Goal: Find contact information: Obtain details needed to contact an individual or organization

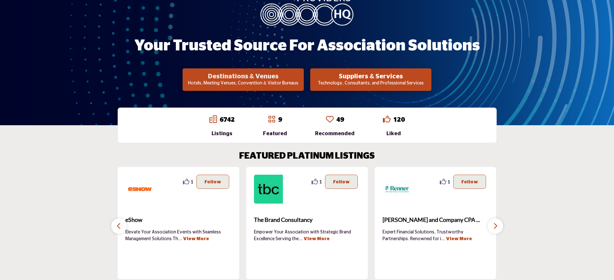
scroll to position [89, 0]
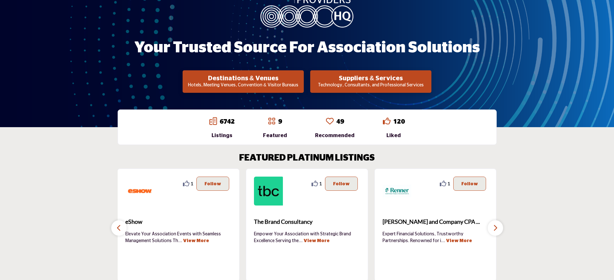
click at [302, 83] on p "Technology, Consultants, and Professional Services" at bounding box center [243, 85] width 117 height 6
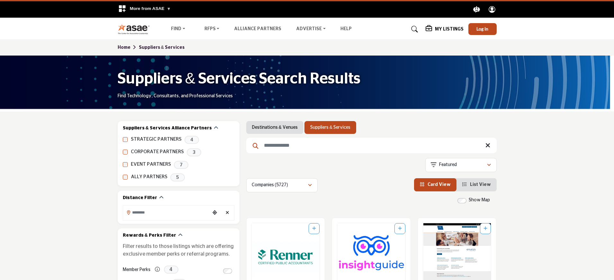
click at [333, 162] on div "Showing 21 results out of 5727" at bounding box center [371, 166] width 251 height 16
click at [329, 146] on input "Search Keyword" at bounding box center [371, 145] width 251 height 15
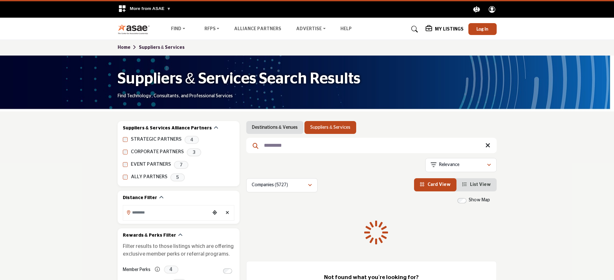
type input "*********"
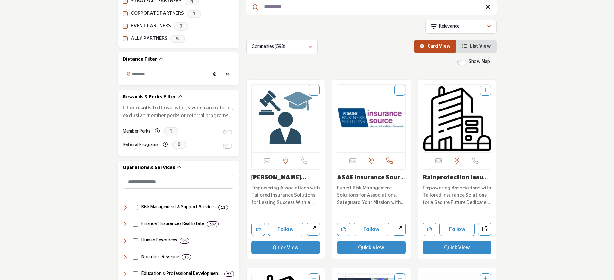
scroll to position [141, 0]
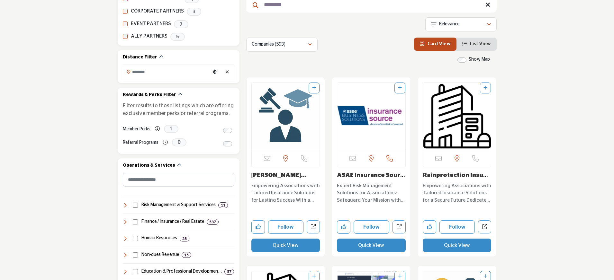
click at [386, 174] on link "ASAE Insurance Sourc..." at bounding box center [371, 179] width 68 height 13
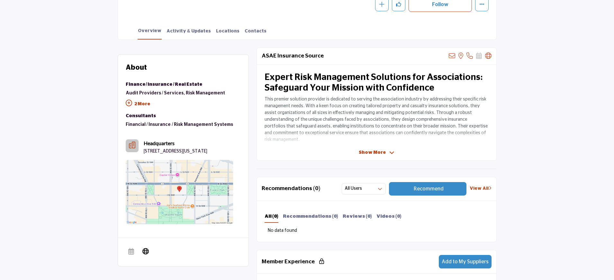
scroll to position [144, 0]
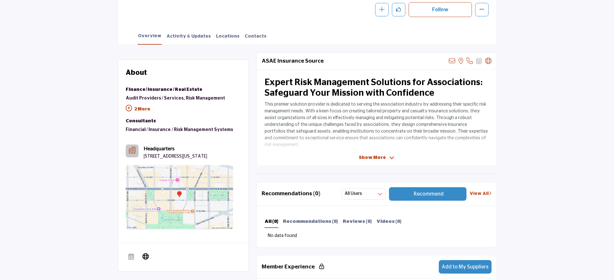
click at [374, 157] on span "Show More" at bounding box center [372, 158] width 27 height 7
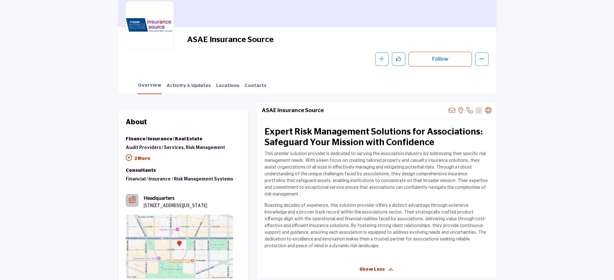
scroll to position [94, 0]
click at [137, 157] on p "2 More" at bounding box center [180, 160] width 108 height 14
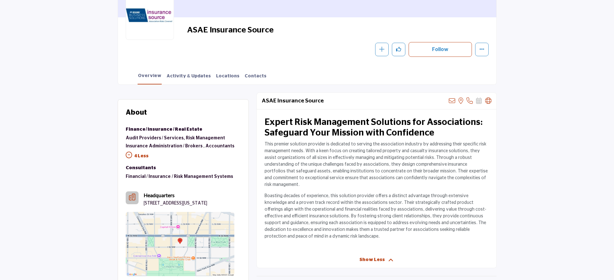
scroll to position [79, 0]
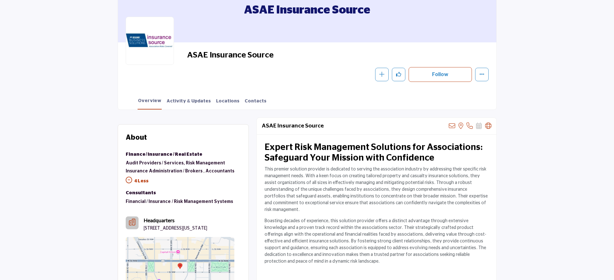
click at [293, 125] on h2 "ASAE Insurance Source" at bounding box center [293, 126] width 62 height 7
click at [245, 103] on link "Contacts" at bounding box center [255, 103] width 23 height 11
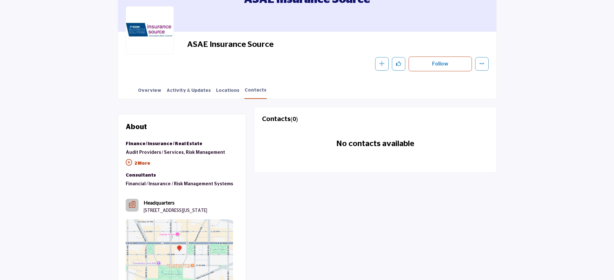
scroll to position [56, 0]
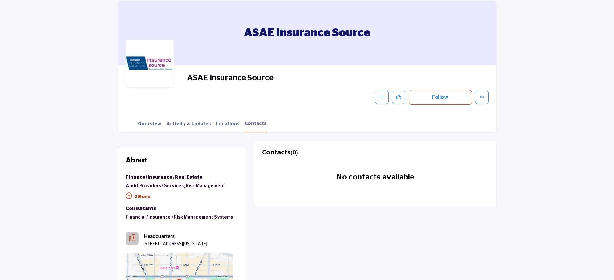
click at [229, 79] on span "ASAE Insurance Source" at bounding box center [259, 78] width 145 height 11
